Goal: Task Accomplishment & Management: Manage account settings

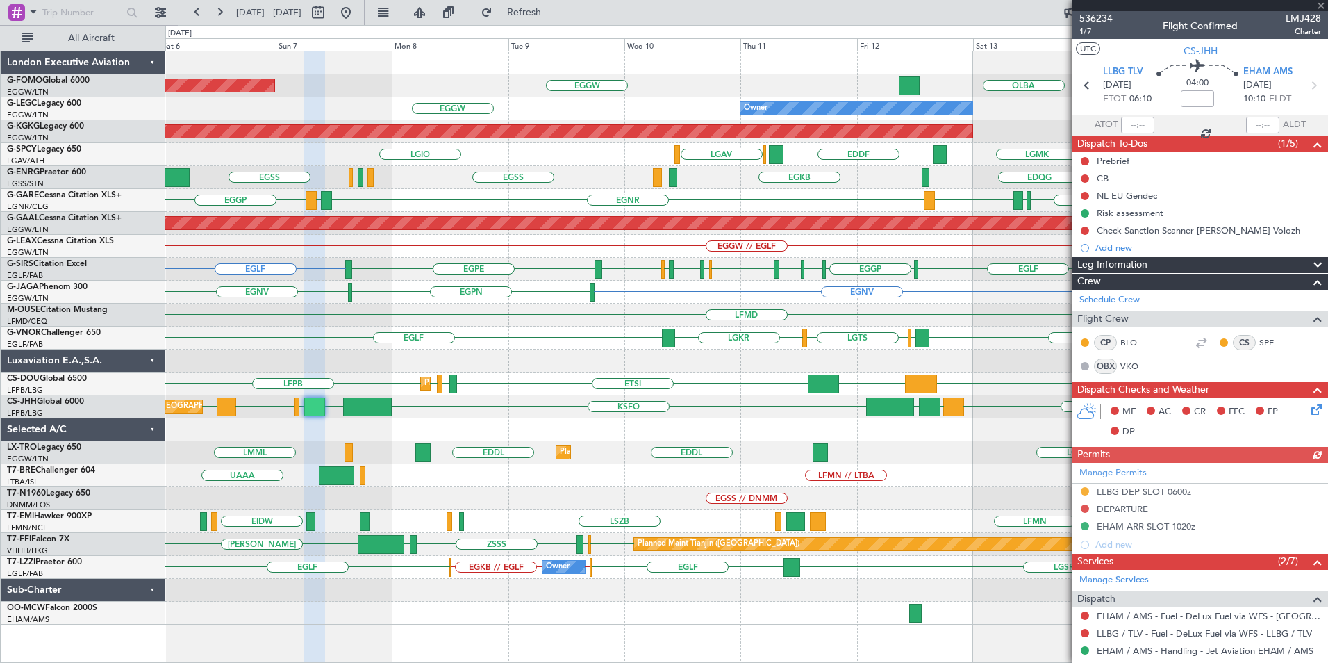
scroll to position [392, 0]
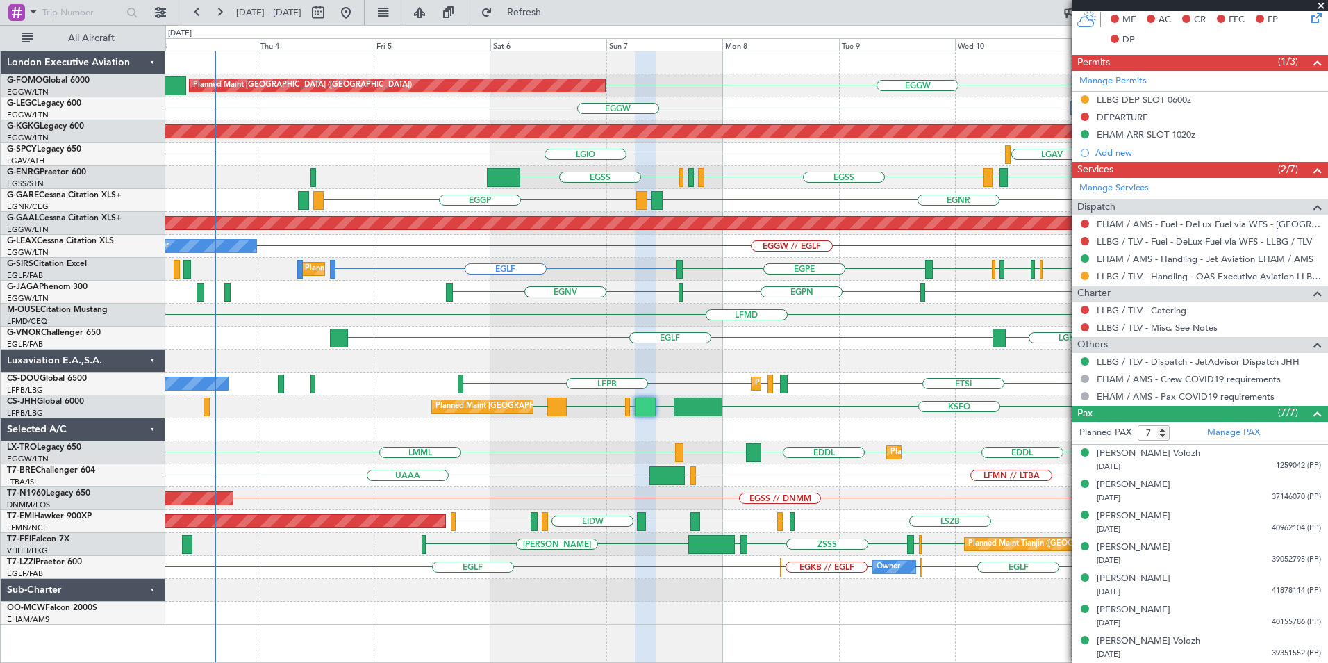
click at [638, 390] on div "OLBA EGGW Planned Maint [GEOGRAPHIC_DATA] ([GEOGRAPHIC_DATA]) EGGW KTEB // EGGW…" at bounding box center [746, 337] width 1162 height 573
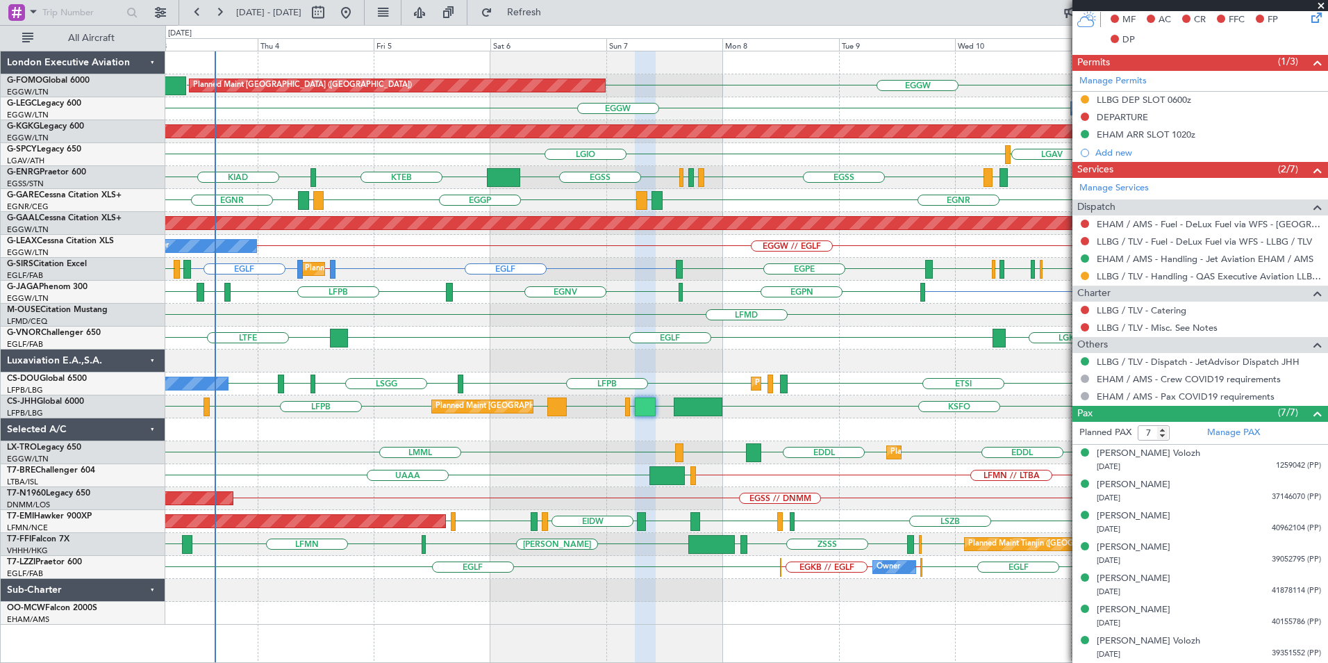
click at [564, 398] on div "Planned Maint [GEOGRAPHIC_DATA] ([GEOGRAPHIC_DATA]) EGGW [GEOGRAPHIC_DATA] EGGW…" at bounding box center [746, 337] width 1162 height 573
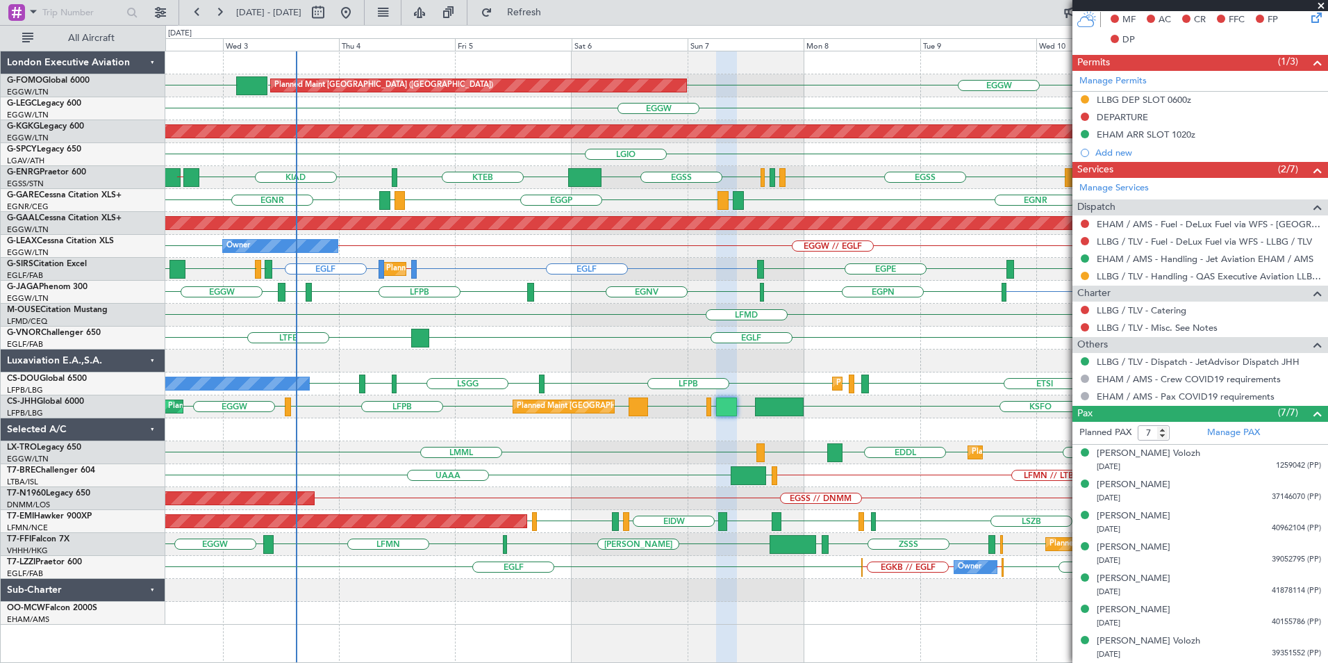
click at [1321, 5] on span at bounding box center [1321, 6] width 14 height 13
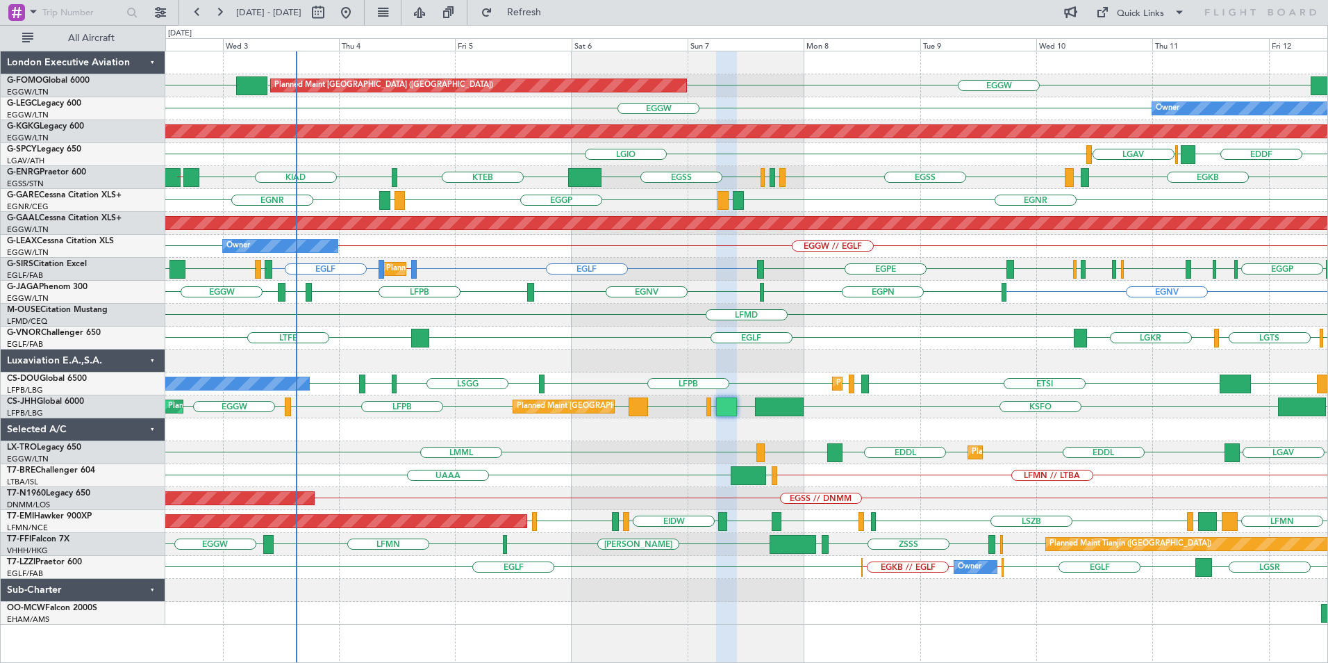
type input "0"
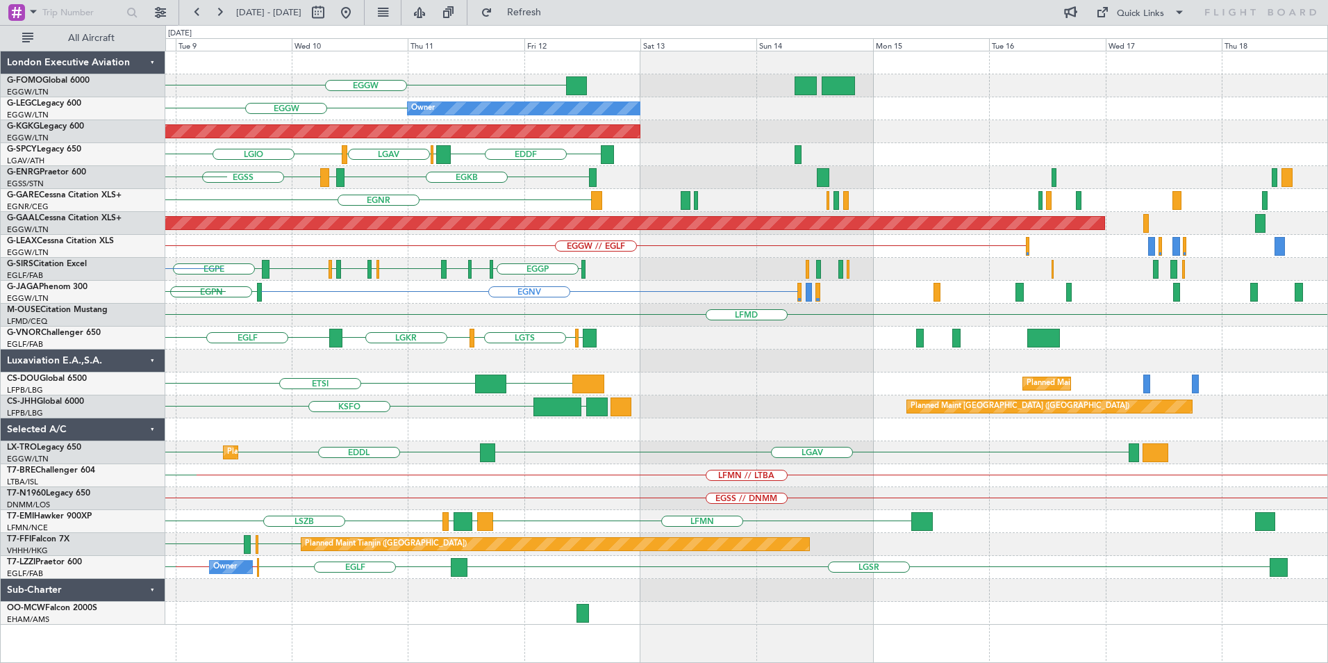
click at [516, 561] on div "EGGW Planned Maint [GEOGRAPHIC_DATA] ([GEOGRAPHIC_DATA]) EGGW Owner AOG Maint […" at bounding box center [746, 337] width 1162 height 573
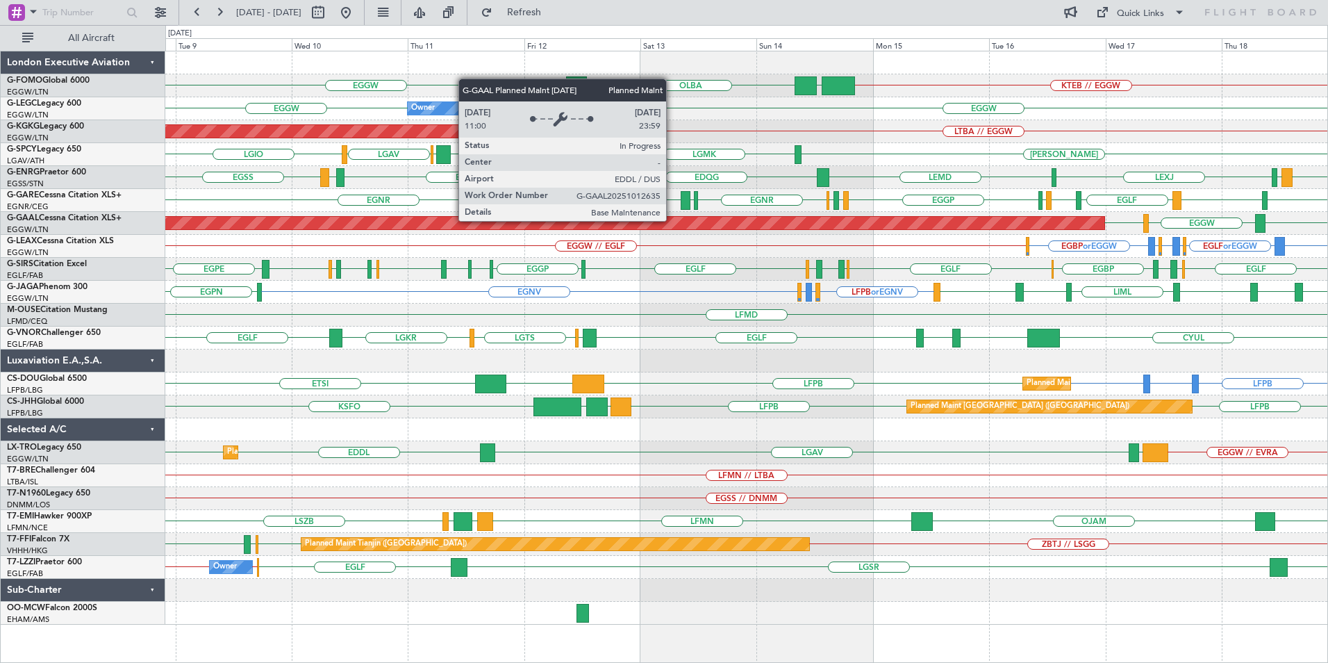
click at [1305, 322] on div "KTEB // EGGW EGGW [GEOGRAPHIC_DATA] EGGW Planned Maint [GEOGRAPHIC_DATA] ([GEOG…" at bounding box center [746, 337] width 1162 height 573
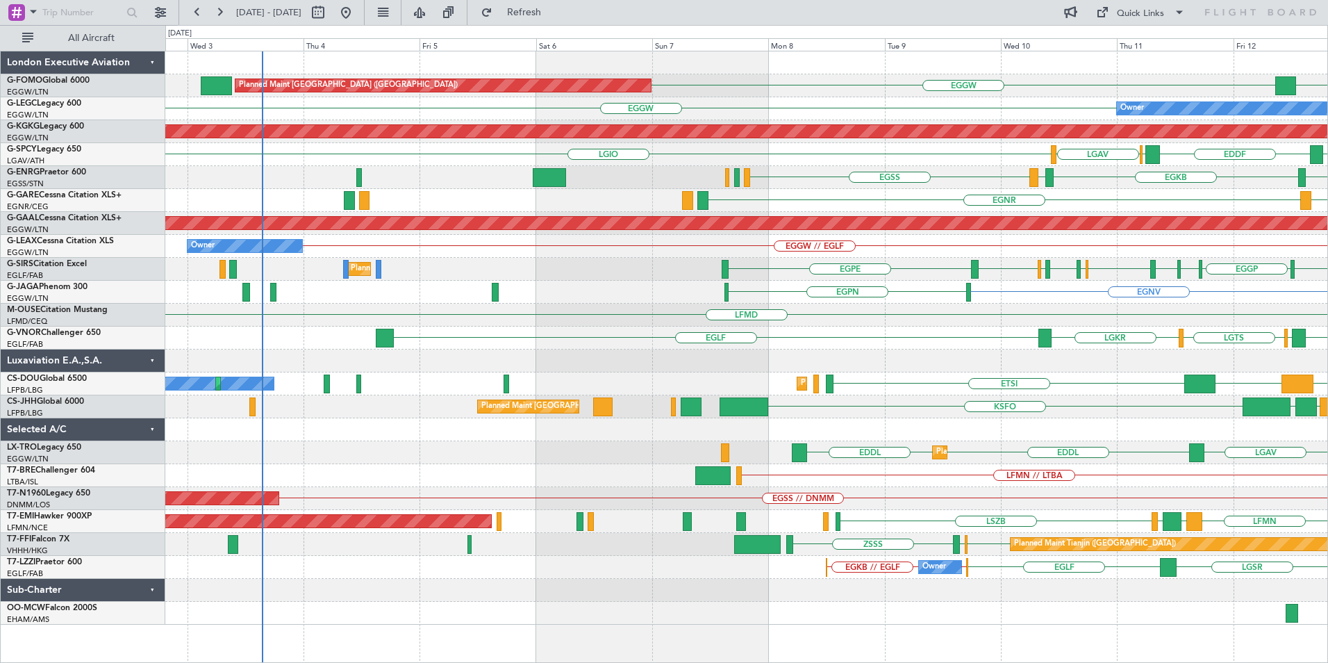
click at [1140, 291] on div "OLBA EGGW Planned Maint [GEOGRAPHIC_DATA] ([GEOGRAPHIC_DATA]) EGGW KTEB // EGGW…" at bounding box center [746, 337] width 1162 height 573
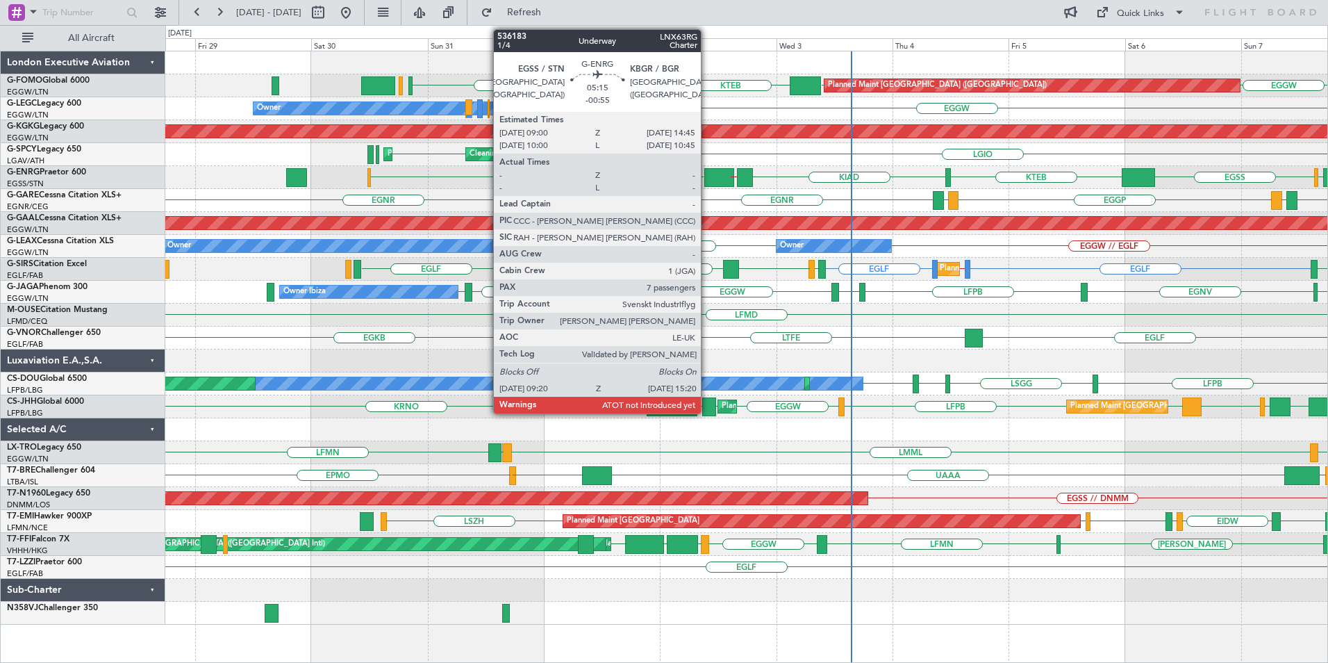
click at [707, 173] on div at bounding box center [718, 177] width 29 height 19
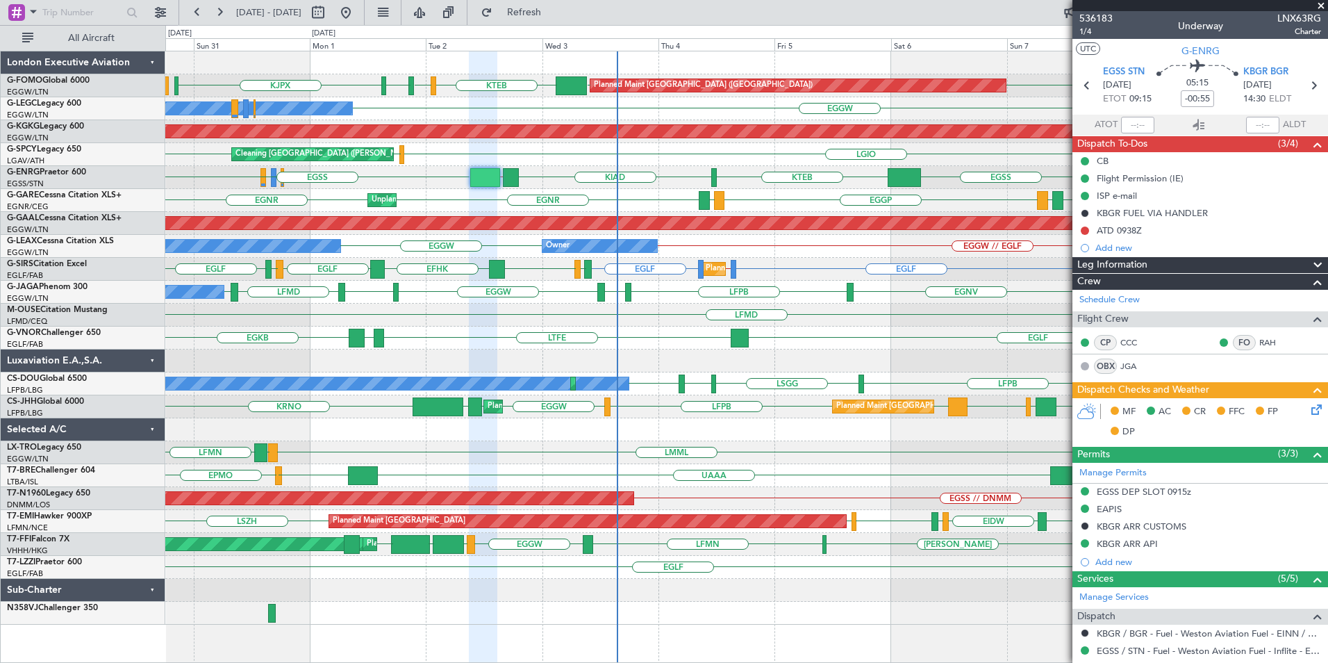
click at [484, 298] on div "EGGW [DEMOGRAPHIC_DATA] EGGW KTEB KBED KJFK Planned Maint [GEOGRAPHIC_DATA] ([G…" at bounding box center [746, 337] width 1162 height 573
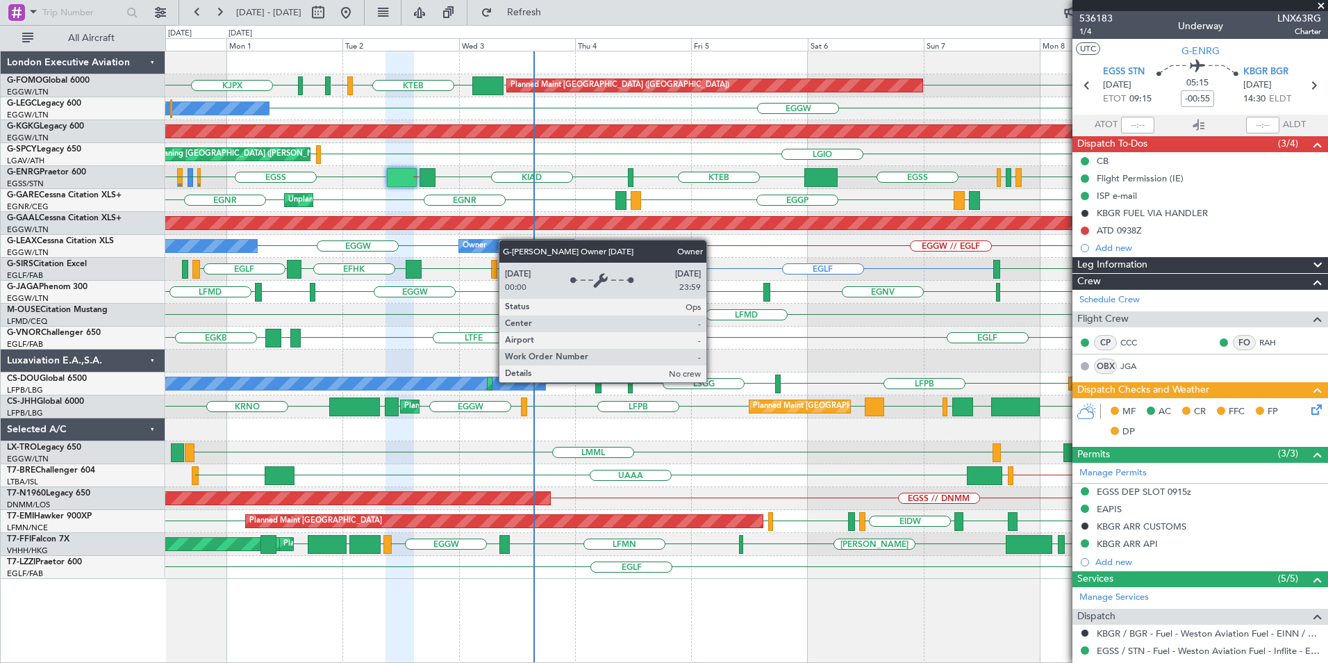
click at [508, 242] on div "Planned Maint [GEOGRAPHIC_DATA] ([GEOGRAPHIC_DATA]) EGGW [DEMOGRAPHIC_DATA] EGG…" at bounding box center [746, 314] width 1162 height 527
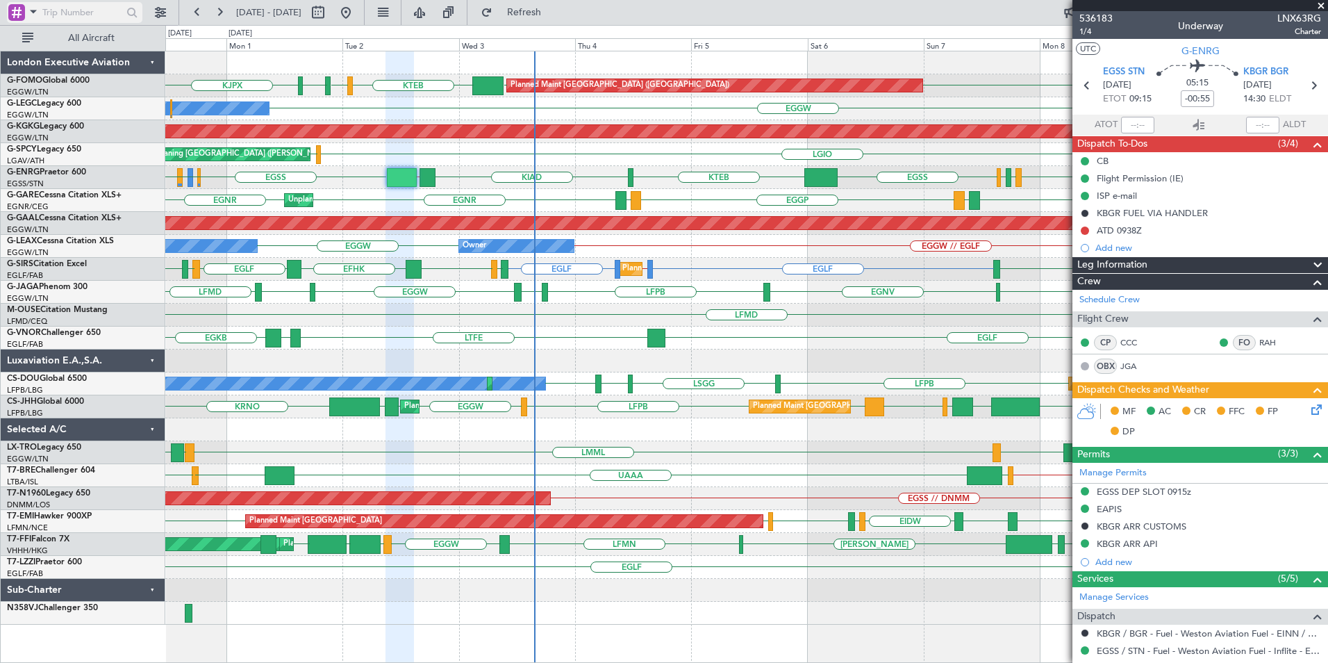
click at [95, 15] on input "text" at bounding box center [82, 12] width 80 height 21
type input "592441"
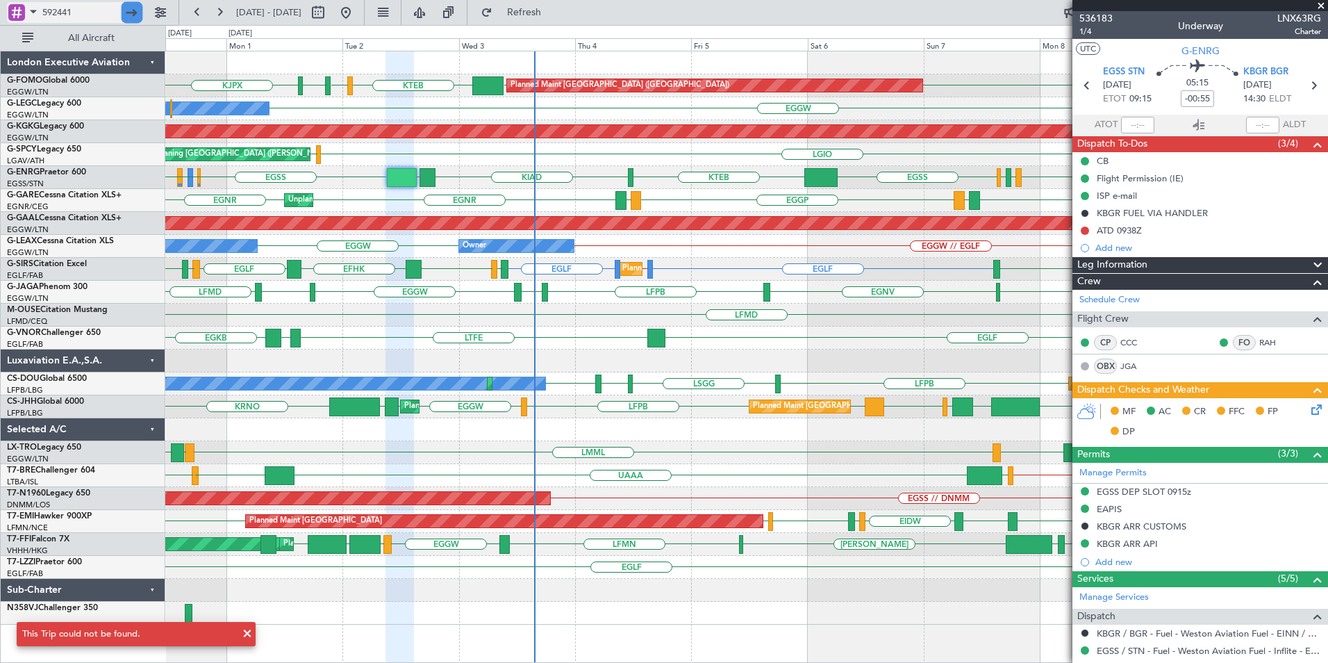
click at [135, 12] on div at bounding box center [133, 13] width 22 height 22
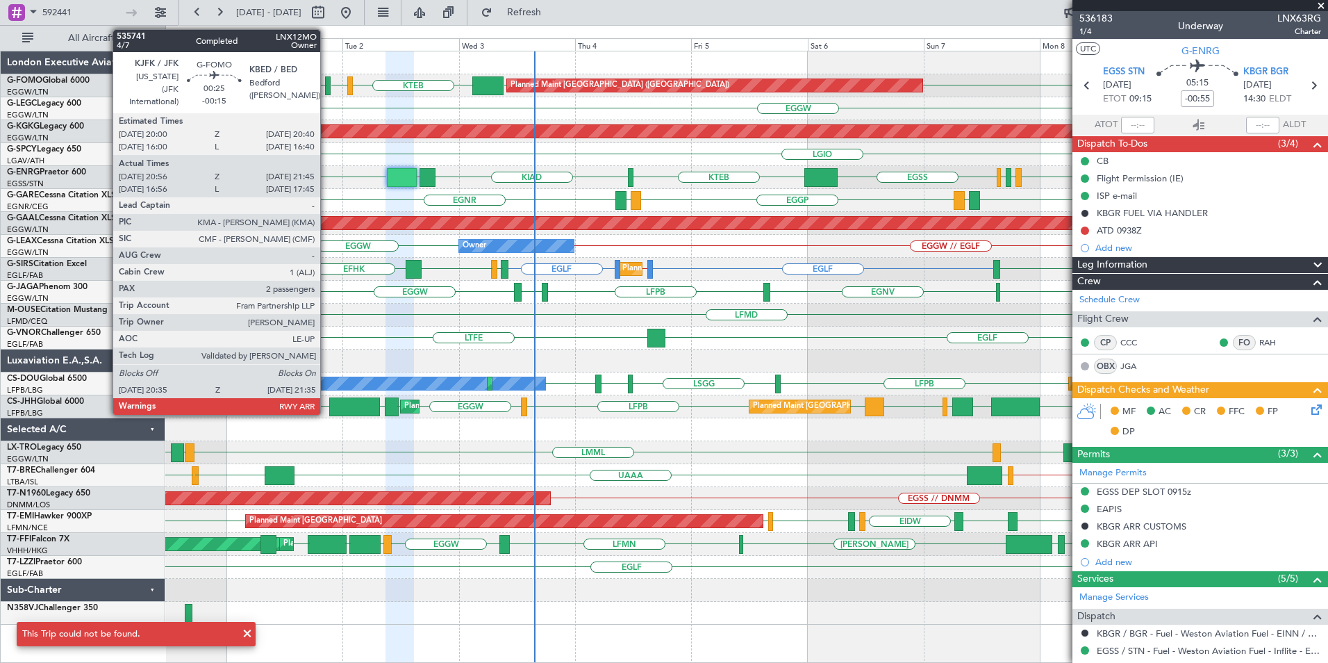
click at [326, 87] on div at bounding box center [327, 85] width 5 height 19
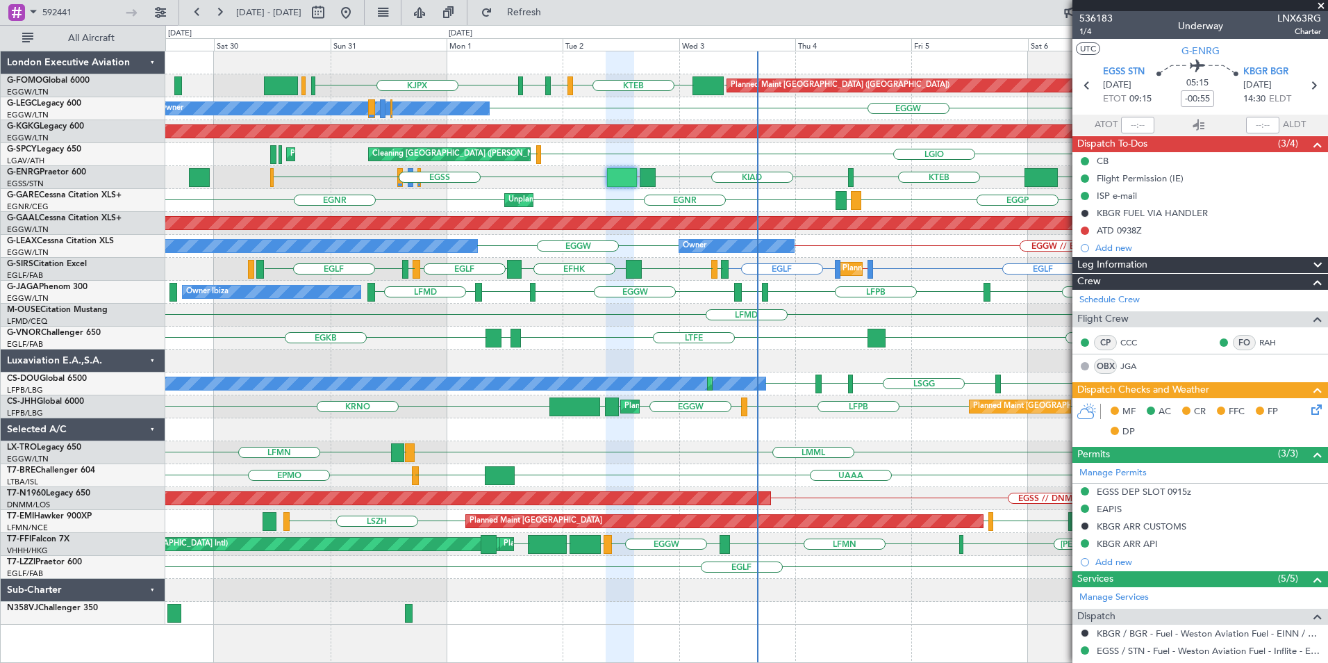
click at [529, 317] on div "EGGW EGGW KTEB KBED KJFK [DEMOGRAPHIC_DATA] Planned Maint [GEOGRAPHIC_DATA] ([G…" at bounding box center [746, 337] width 1162 height 573
click at [450, 395] on div "EGGW KTEB KBED KJFK [DEMOGRAPHIC_DATA] EGGW Planned Maint [GEOGRAPHIC_DATA] ([G…" at bounding box center [746, 337] width 1162 height 573
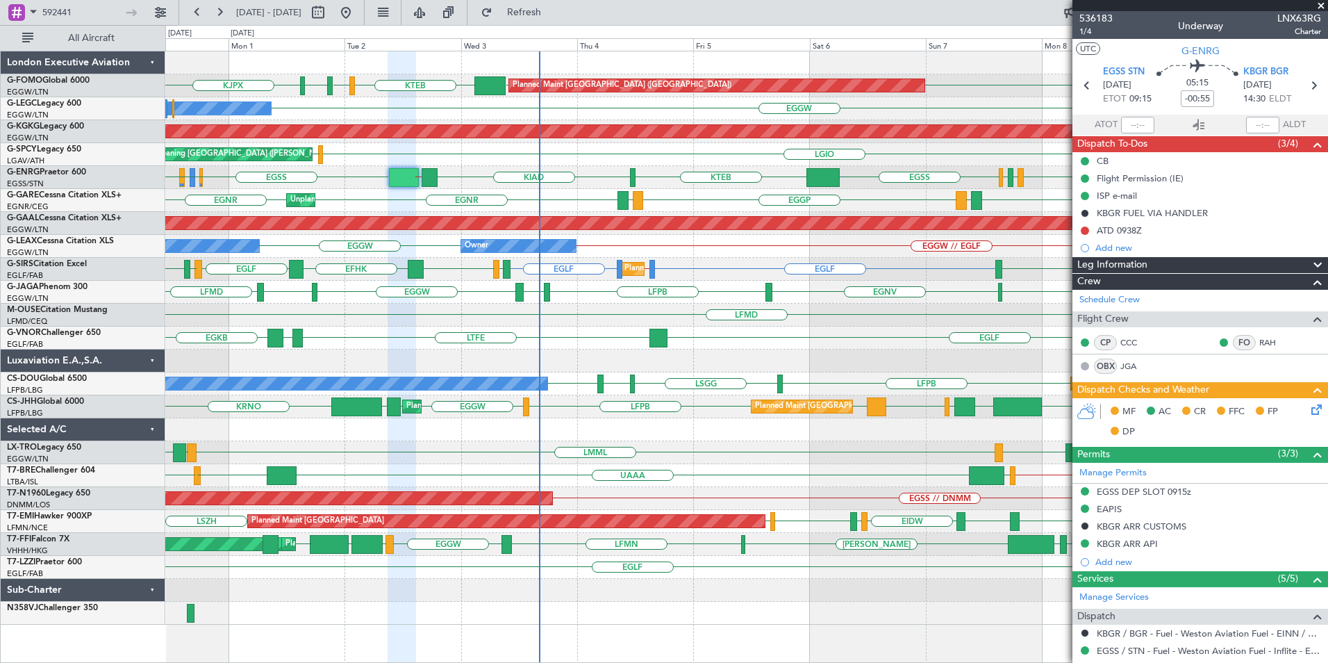
click at [535, 420] on div "Planned Maint [GEOGRAPHIC_DATA] ([GEOGRAPHIC_DATA]) EGGW KTEB KBED KJFK [DEMOGR…" at bounding box center [746, 337] width 1162 height 573
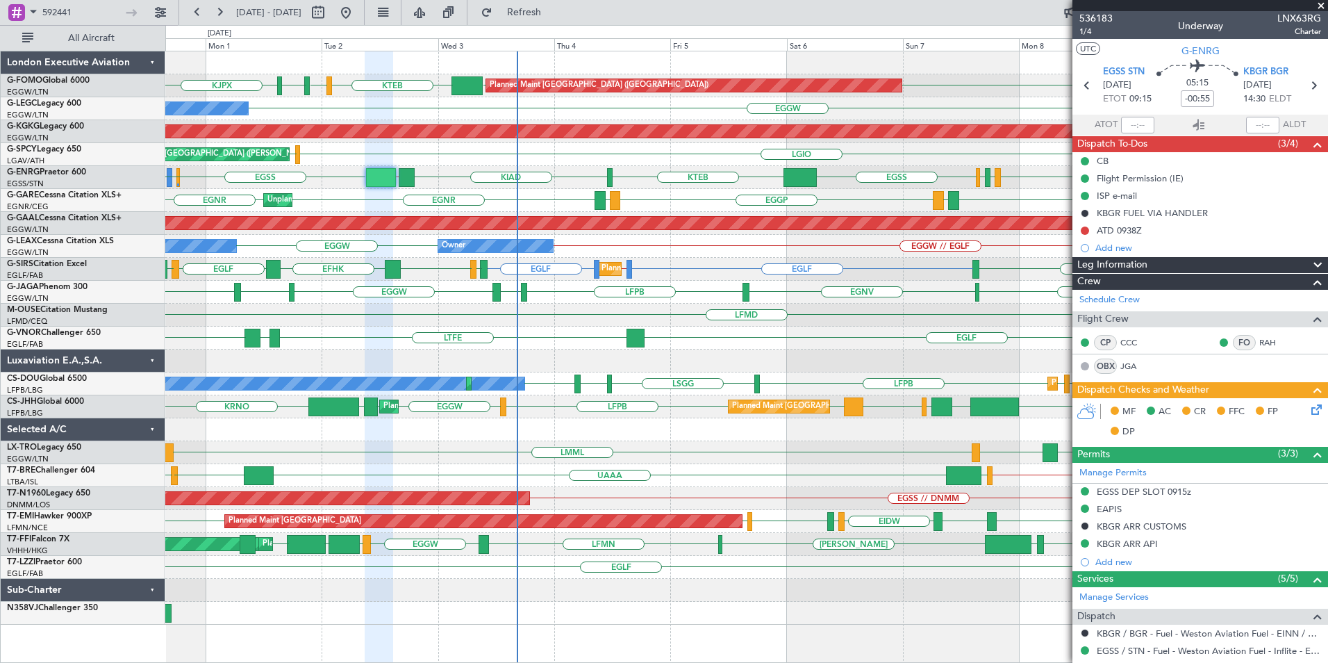
click at [611, 263] on div "EGGW [DEMOGRAPHIC_DATA] EGGW KTEB KBED KJFK Planned Maint [GEOGRAPHIC_DATA] ([G…" at bounding box center [746, 337] width 1162 height 573
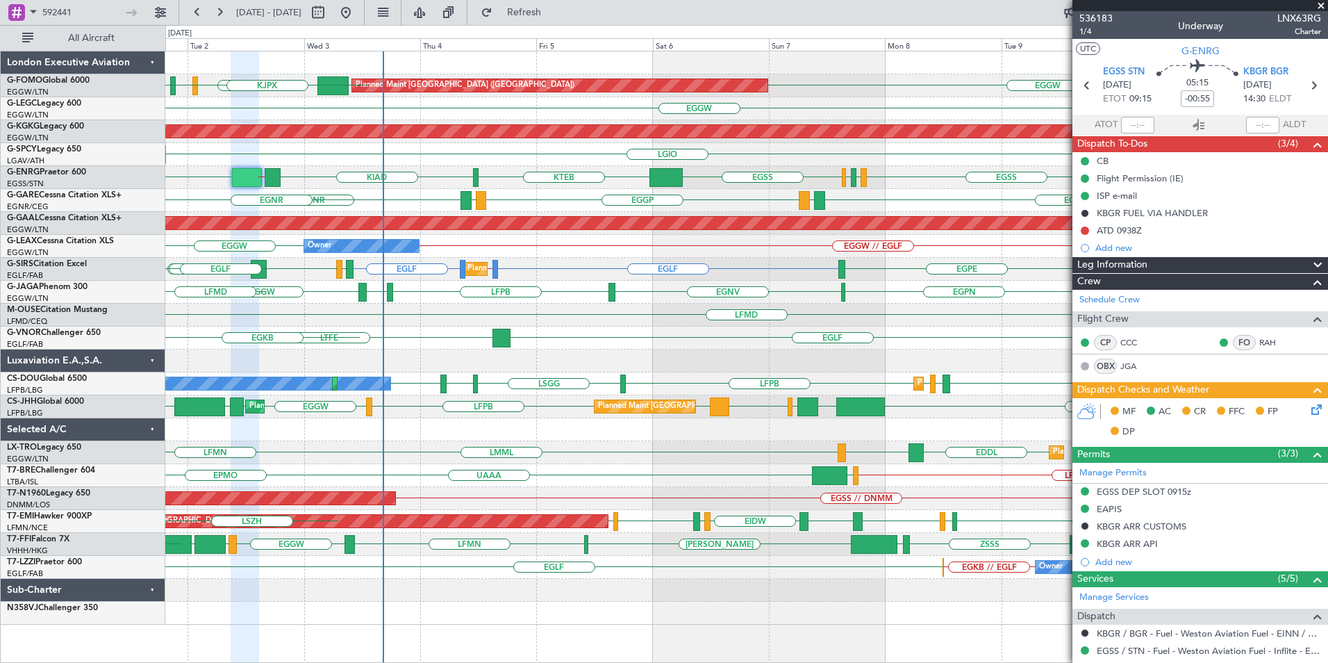
click at [538, 463] on div "LMML EDDL LGAV Planned [GEOGRAPHIC_DATA] LGAV LFMN" at bounding box center [746, 452] width 1162 height 23
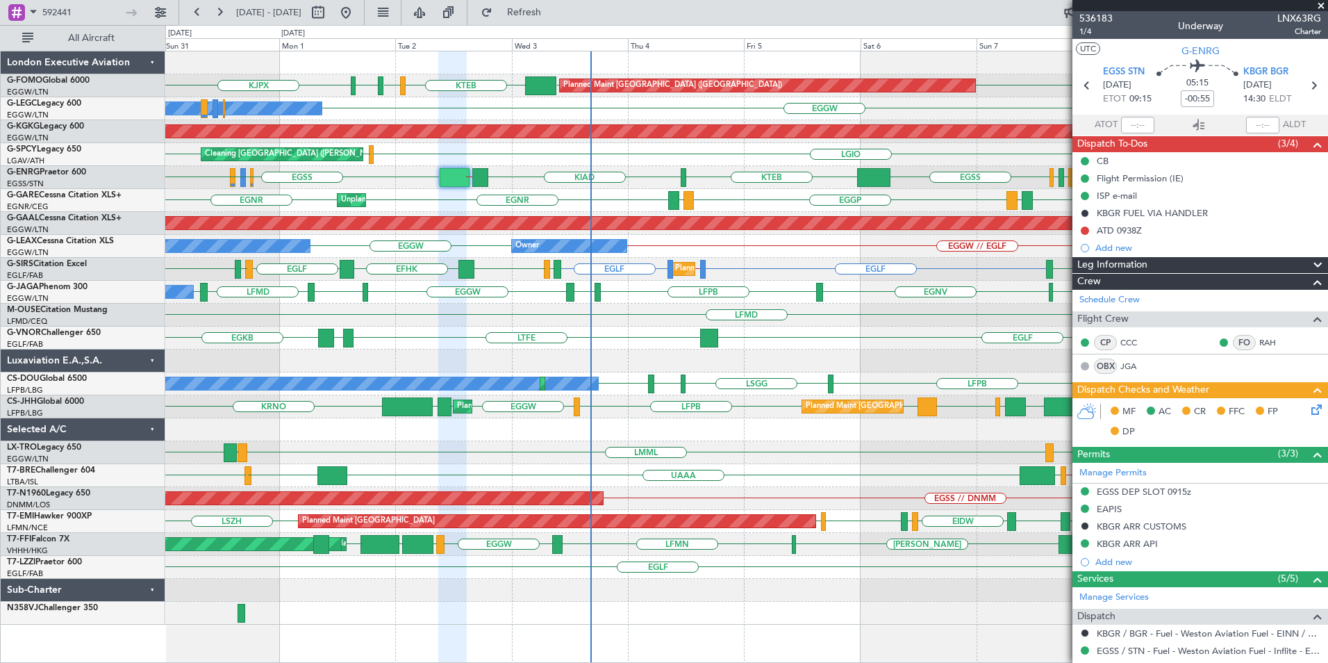
click at [586, 463] on div "Planned Maint [GEOGRAPHIC_DATA] ([GEOGRAPHIC_DATA]) EGGW [DEMOGRAPHIC_DATA] EGG…" at bounding box center [746, 337] width 1162 height 573
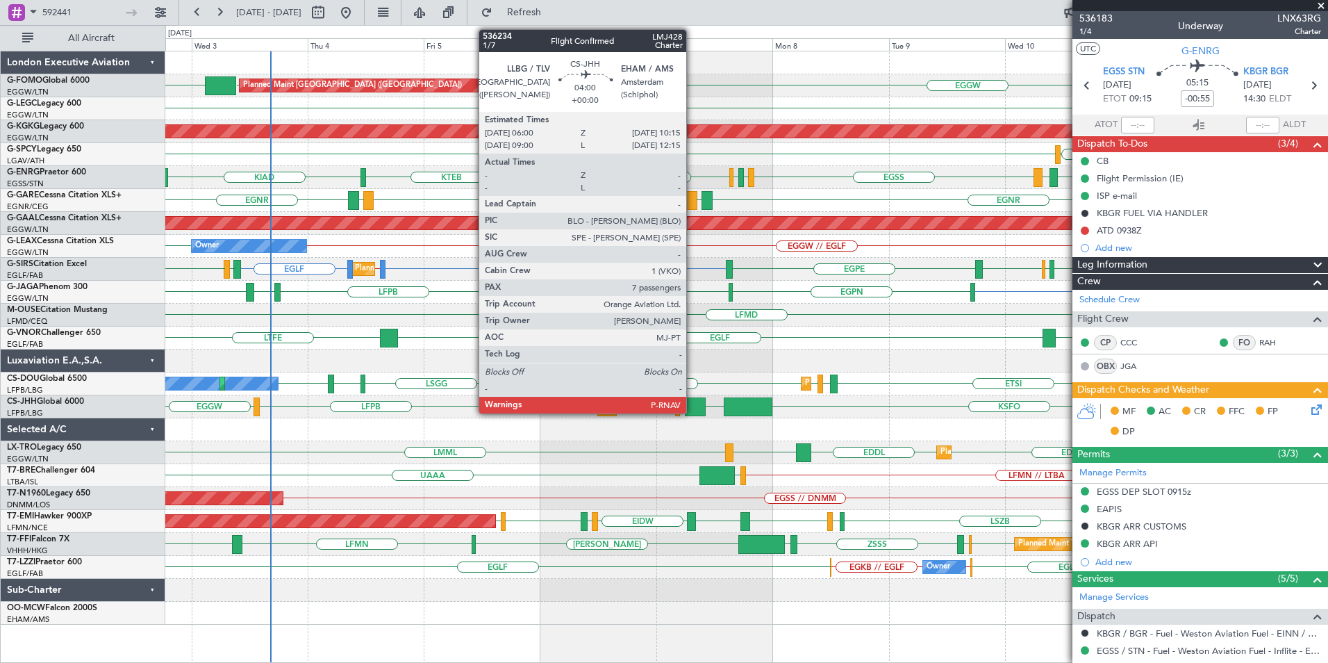
click at [692, 406] on div at bounding box center [695, 406] width 21 height 19
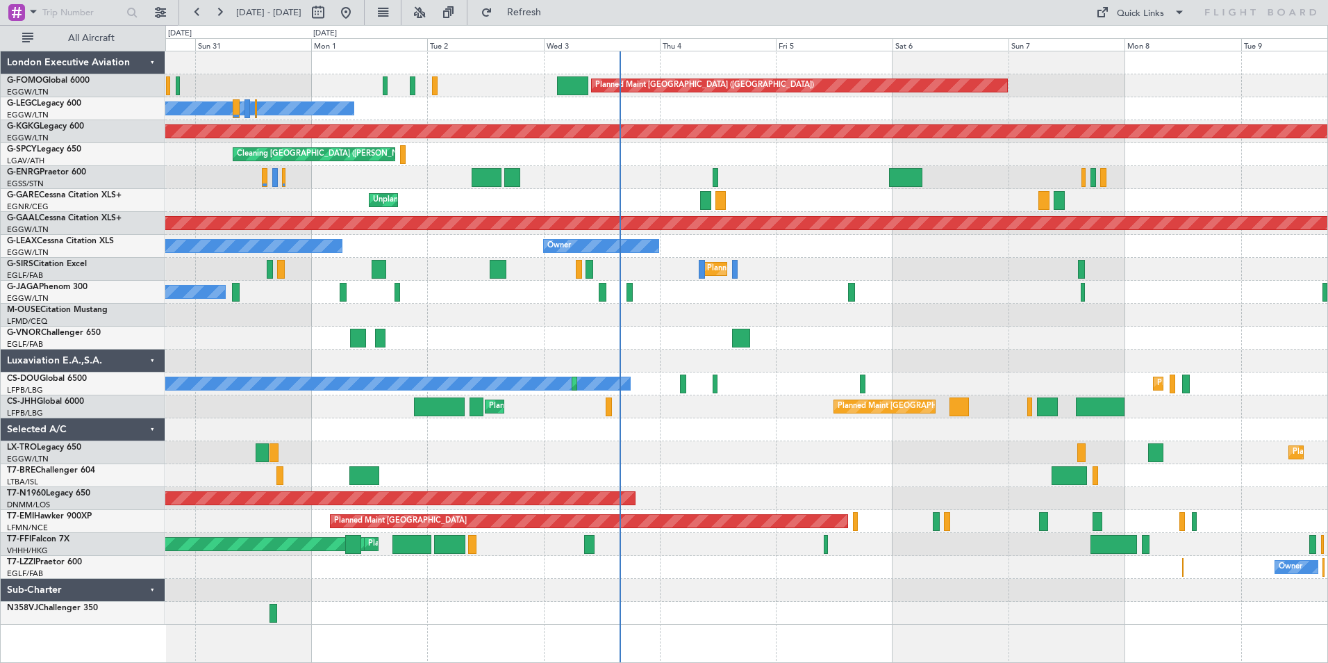
click at [329, 463] on div "Planned Maint [GEOGRAPHIC_DATA] ([GEOGRAPHIC_DATA]) Owner Owner AOG Maint [GEOG…" at bounding box center [746, 337] width 1162 height 573
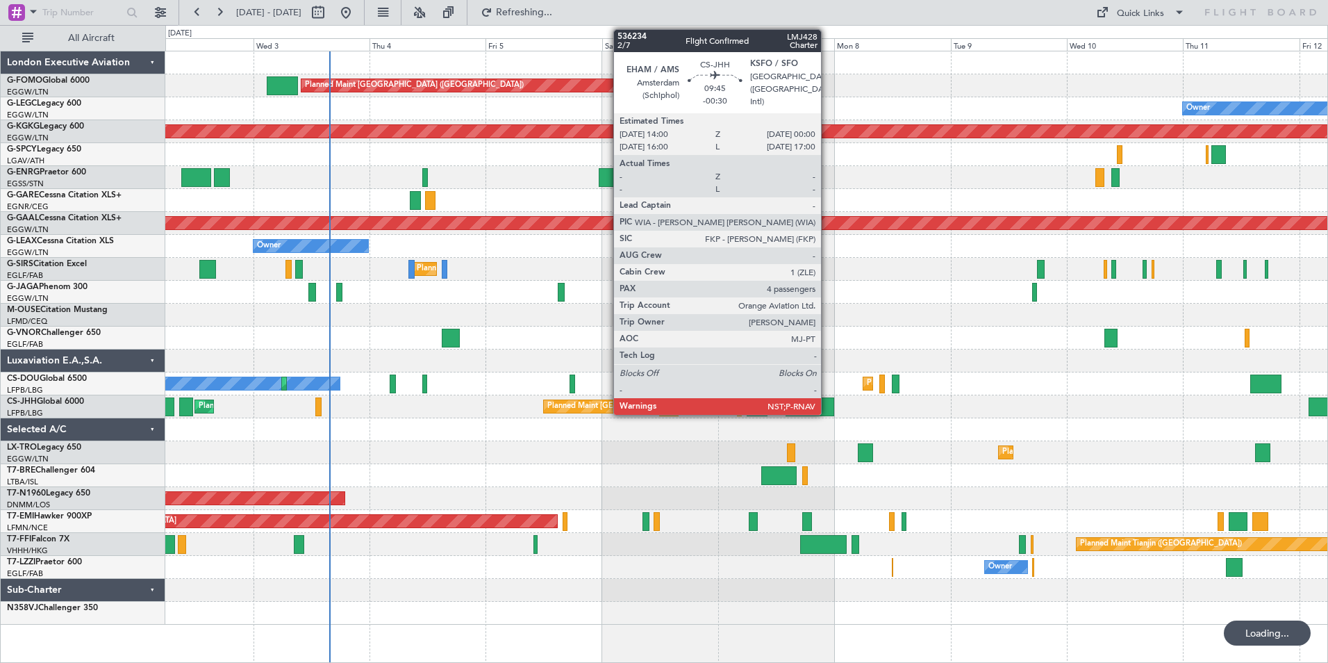
click at [822, 403] on div at bounding box center [810, 406] width 49 height 19
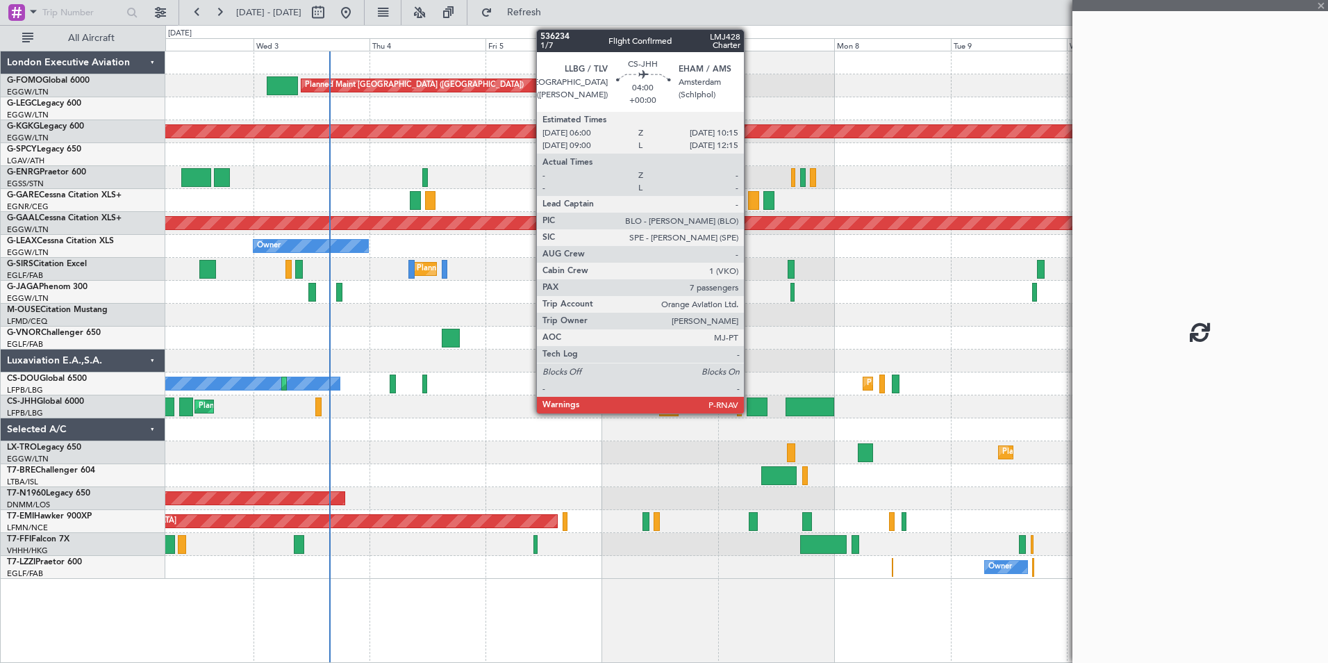
click at [750, 404] on div at bounding box center [757, 406] width 21 height 19
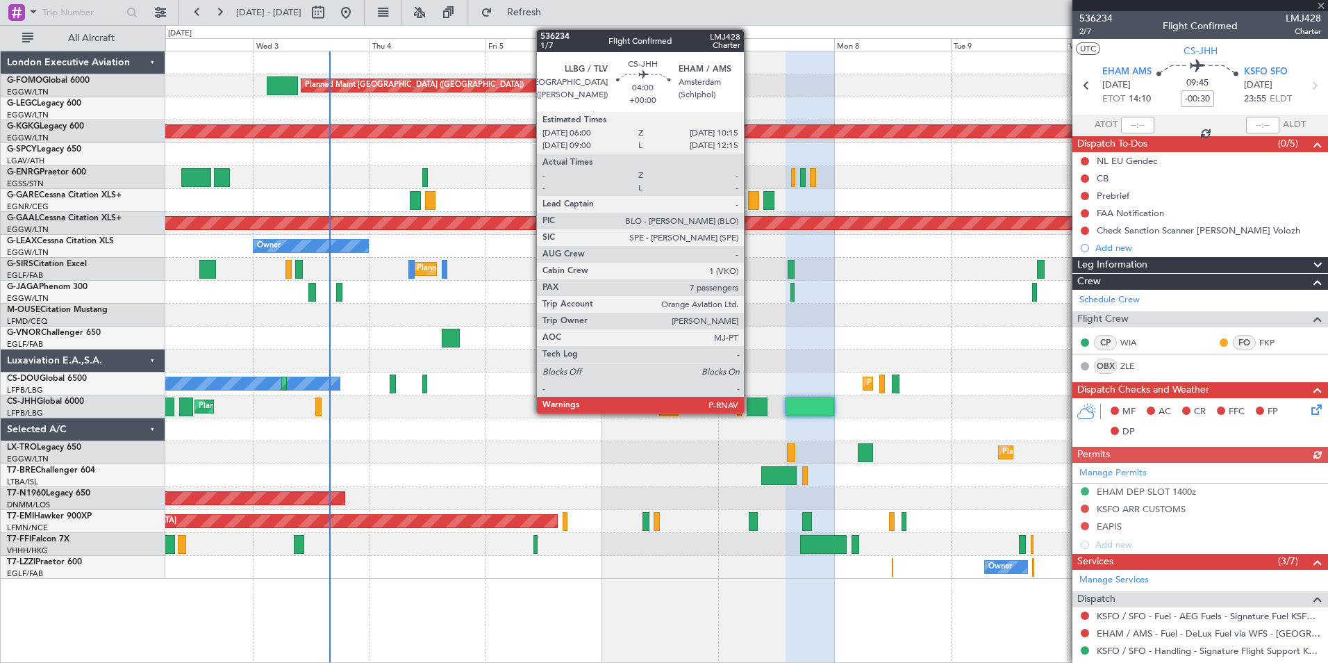
click at [750, 406] on div at bounding box center [757, 406] width 21 height 19
type input "7"
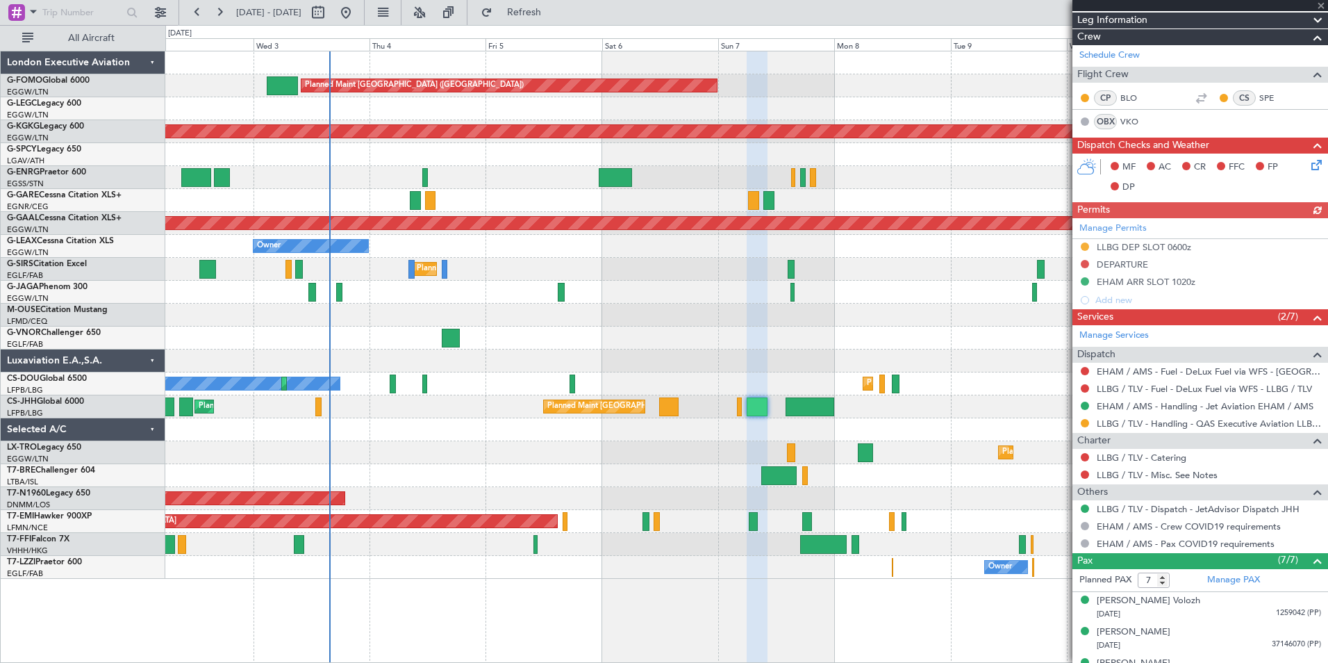
scroll to position [392, 0]
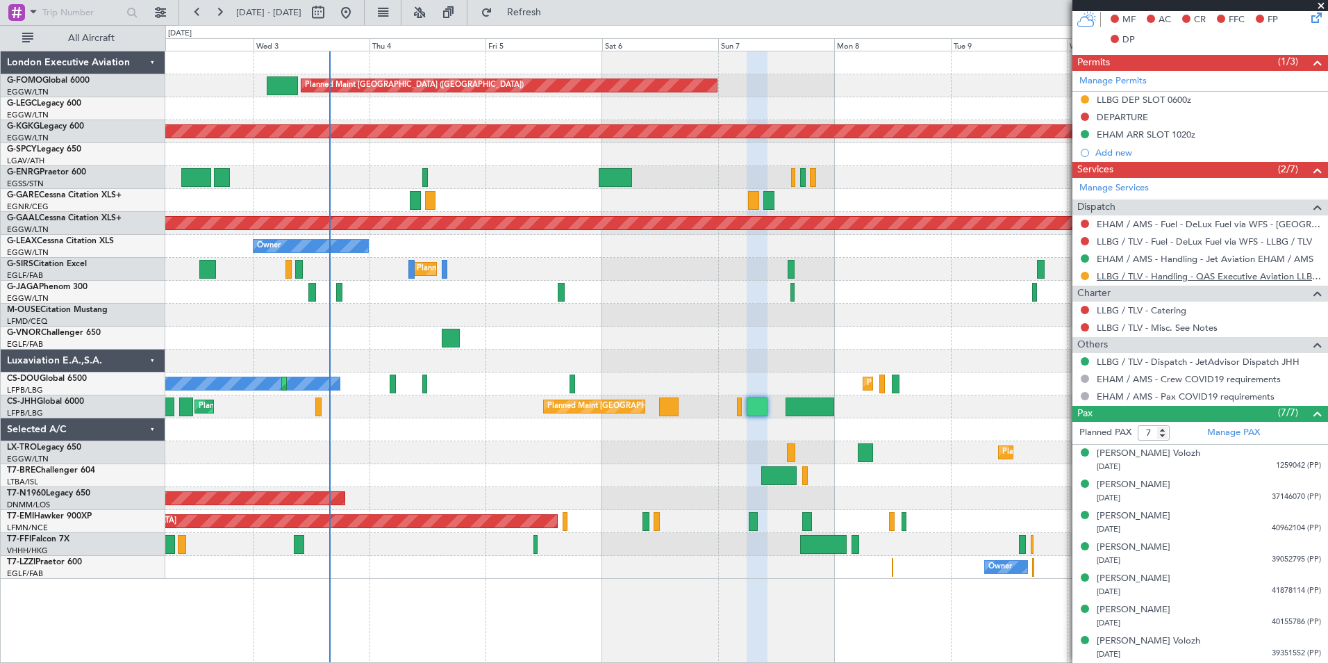
click at [1161, 277] on link "LLBG / TLV - Handling - QAS Executive Aviation LLBG / TLV" at bounding box center [1209, 276] width 224 height 12
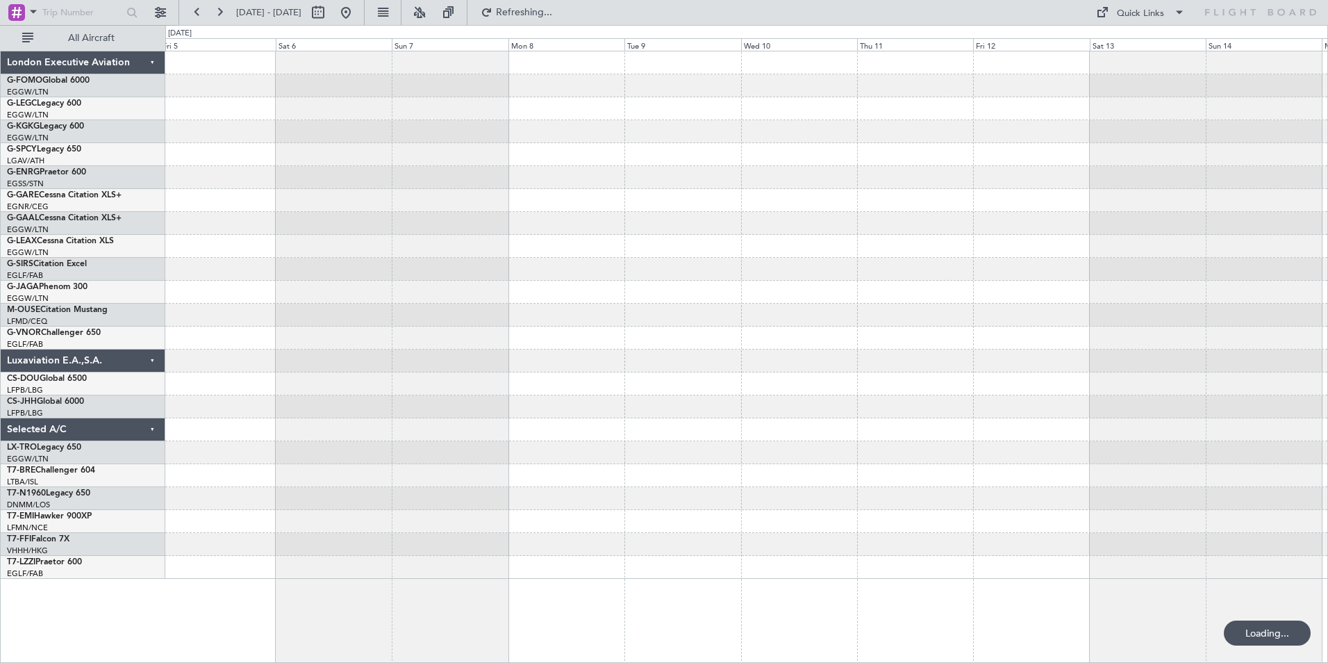
click at [346, 408] on div at bounding box center [746, 314] width 1162 height 527
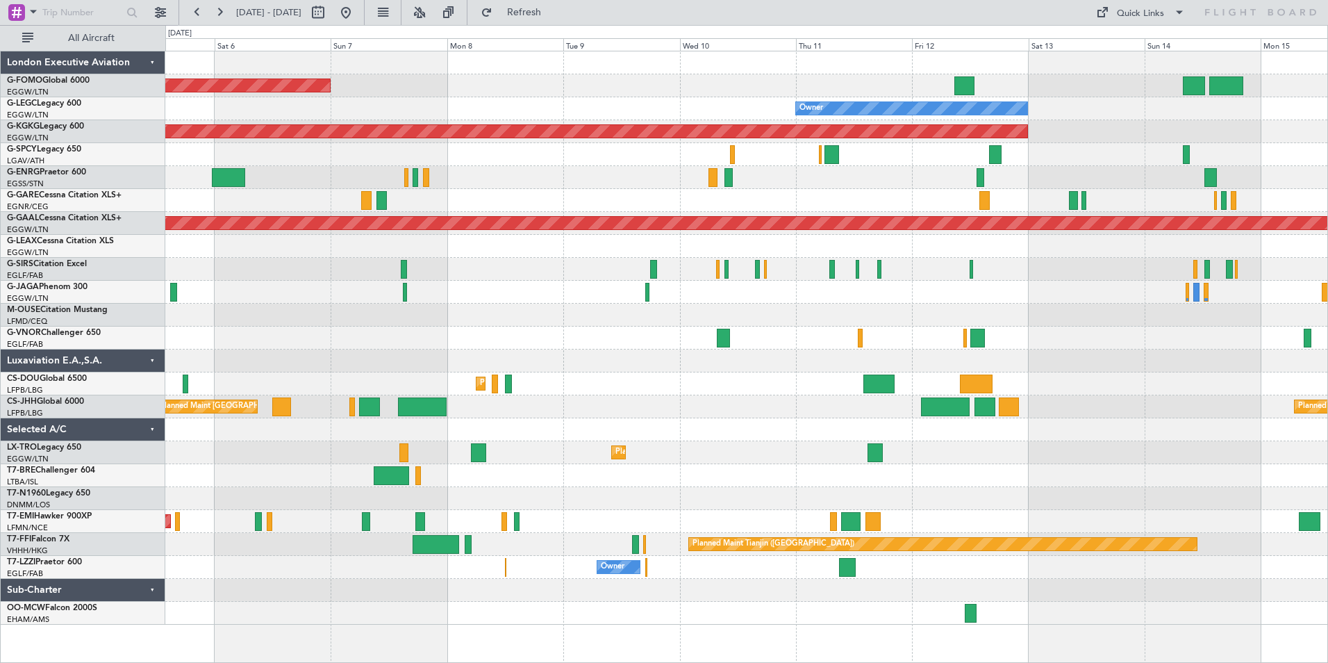
click at [666, 355] on div at bounding box center [746, 360] width 1162 height 23
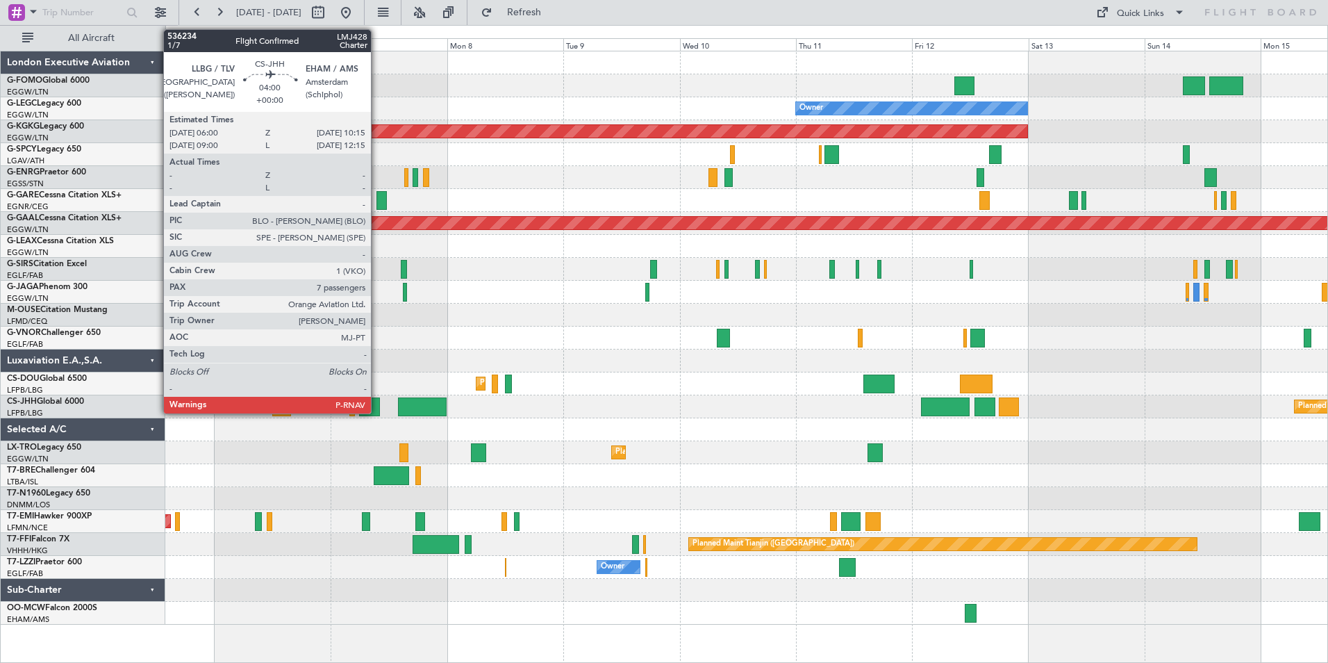
click at [674, 431] on div "Planned Maint London (Luton) Owner AOG Maint Istanbul (Ataturk) Planned Maint D…" at bounding box center [746, 337] width 1162 height 573
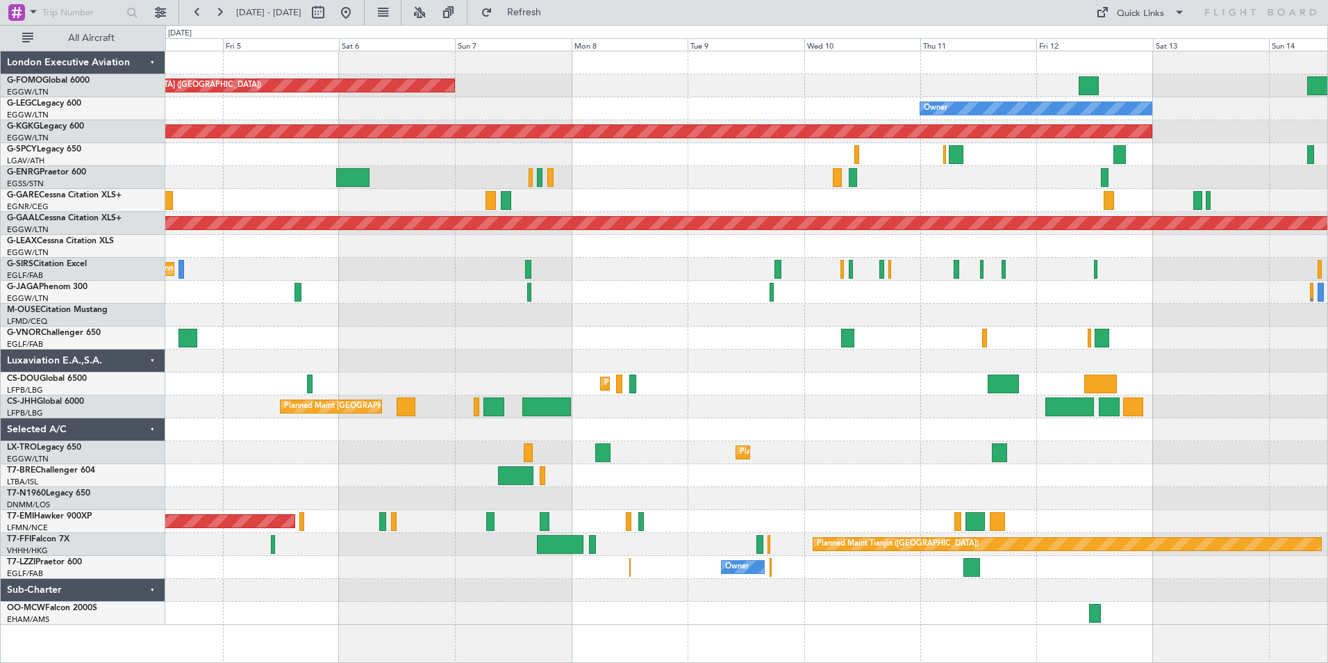
click at [824, 420] on div at bounding box center [746, 429] width 1162 height 23
click at [431, 10] on button at bounding box center [419, 12] width 22 height 22
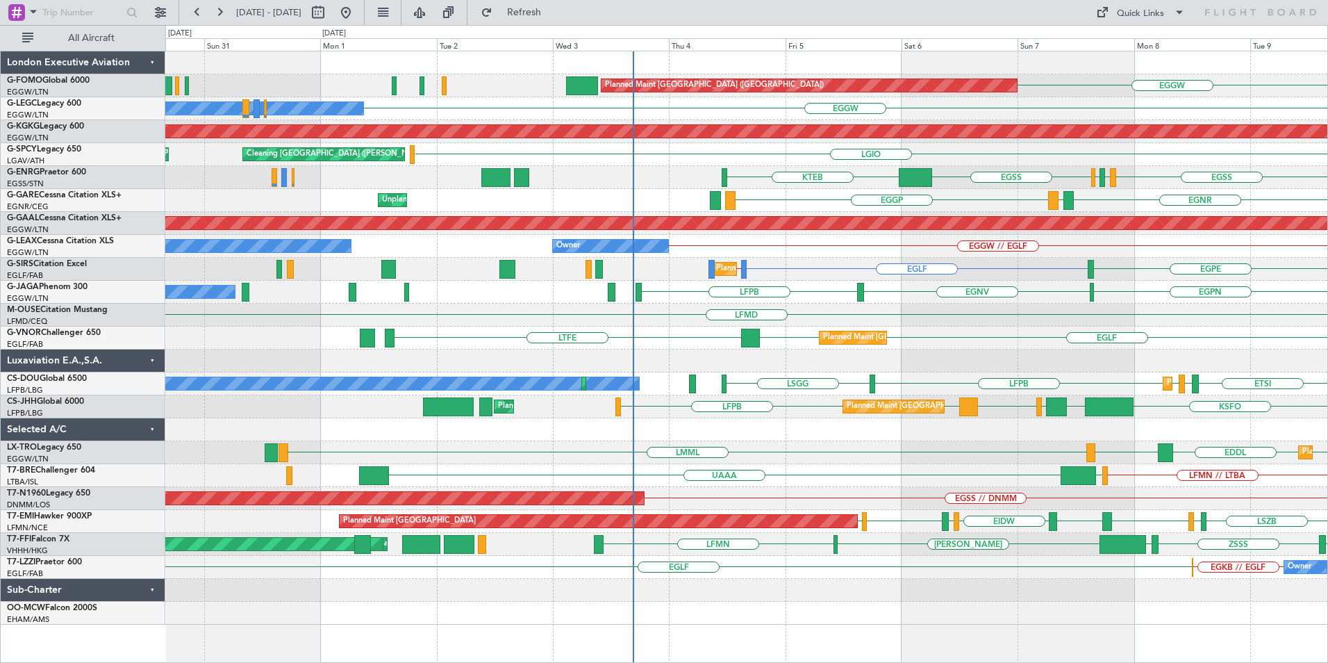
click at [1099, 354] on div at bounding box center [746, 360] width 1162 height 23
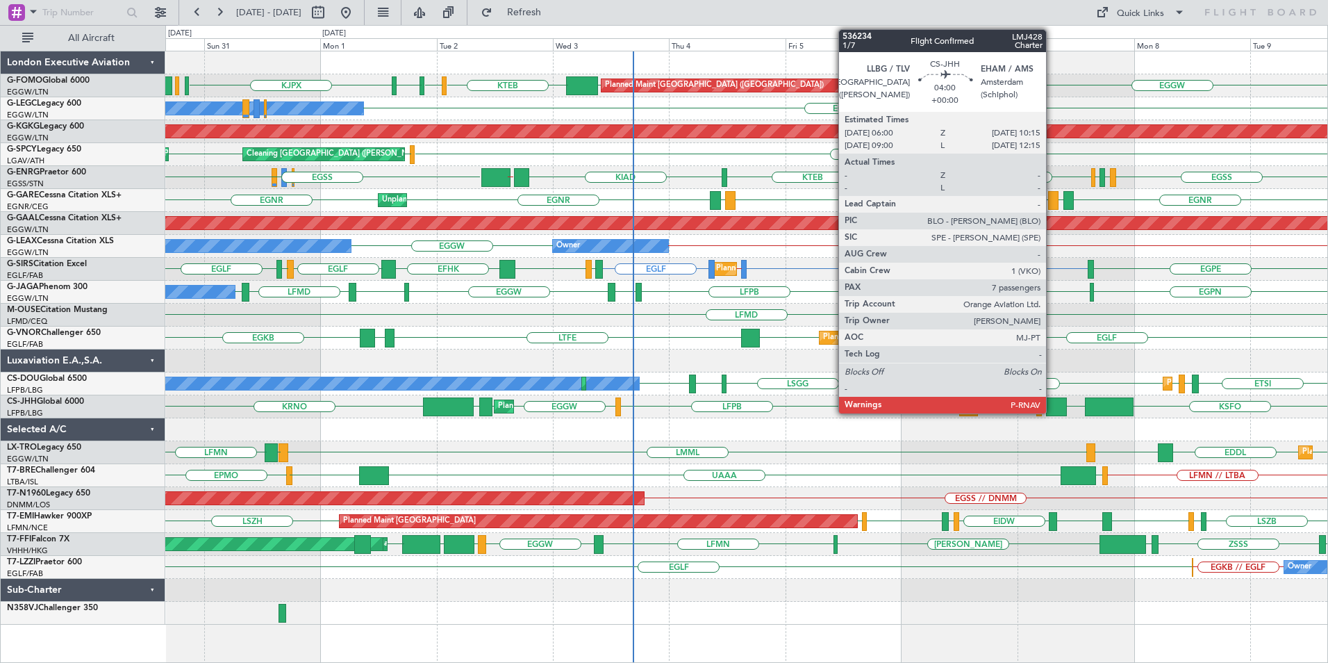
click at [1052, 405] on div at bounding box center [1056, 406] width 21 height 19
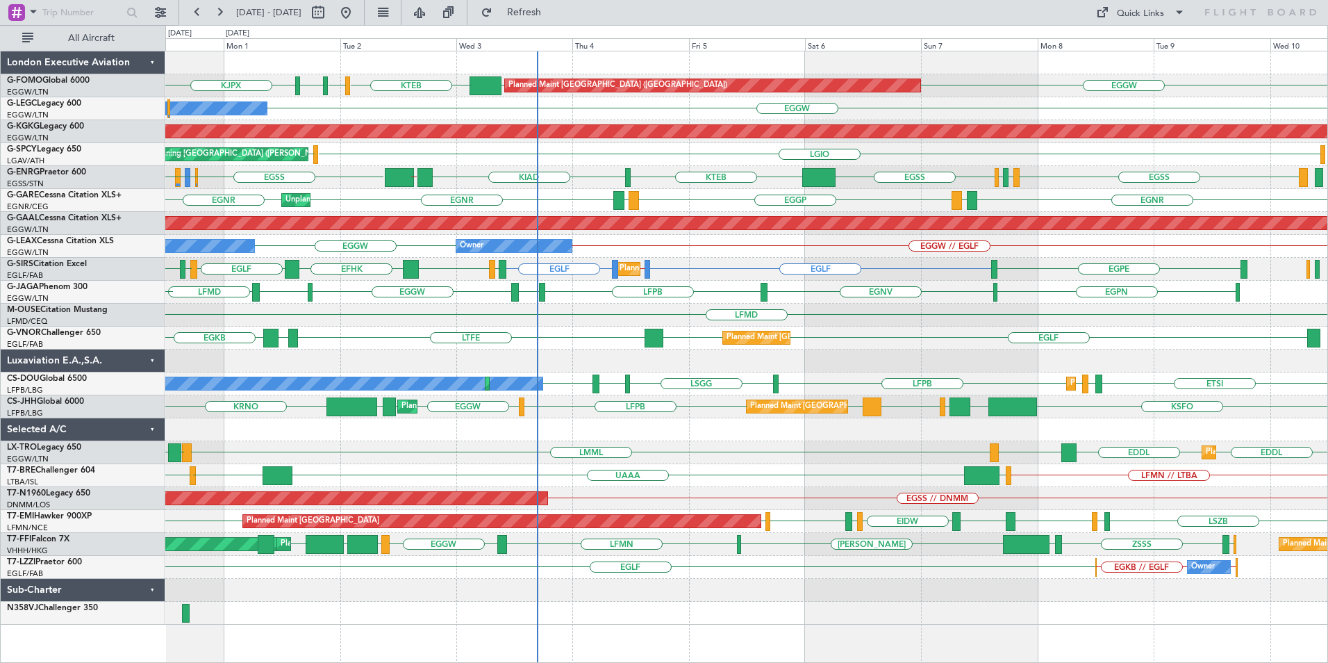
click at [754, 414] on div "EGGW KJPX EGGW KTEB KBED KJFK Planned Maint London (Luton) EGGW Owner Owner AOG…" at bounding box center [746, 337] width 1162 height 573
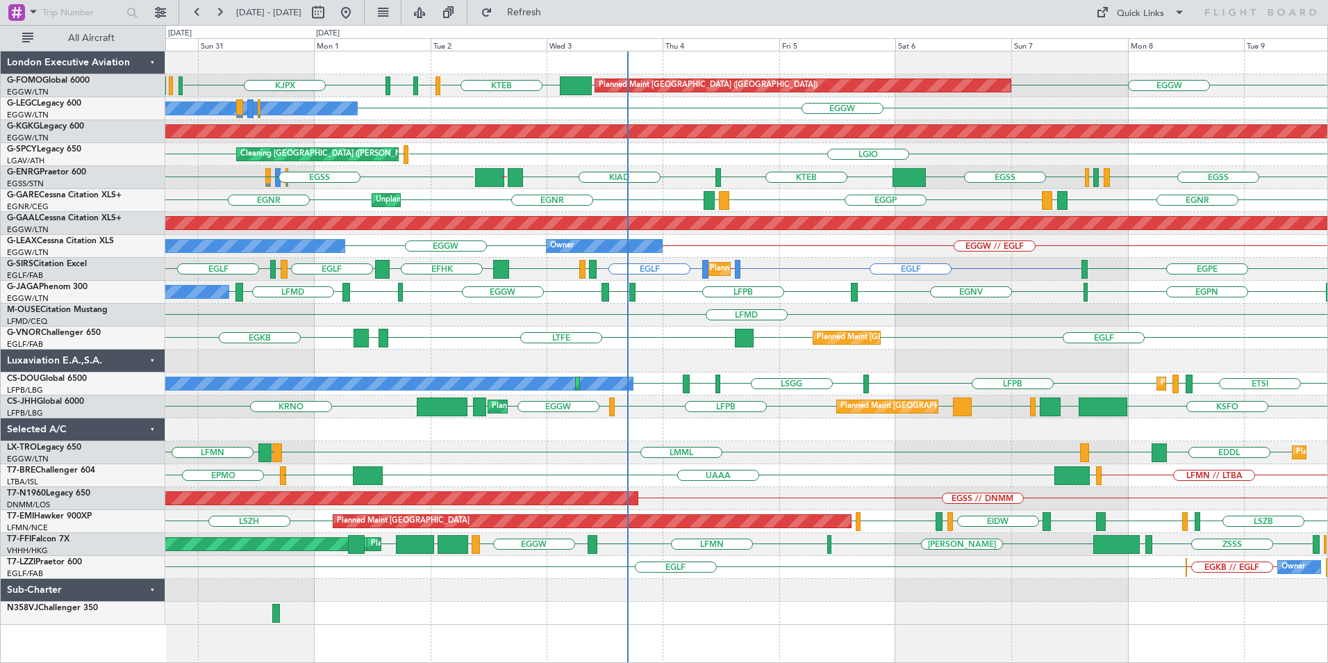
click at [858, 323] on div "Planned Maint London (Luton) EGGW KJPX EGGW KTEB KBED KJFK Owner EGGW Owner AOG…" at bounding box center [746, 337] width 1162 height 573
